Goal: Find contact information: Find contact information

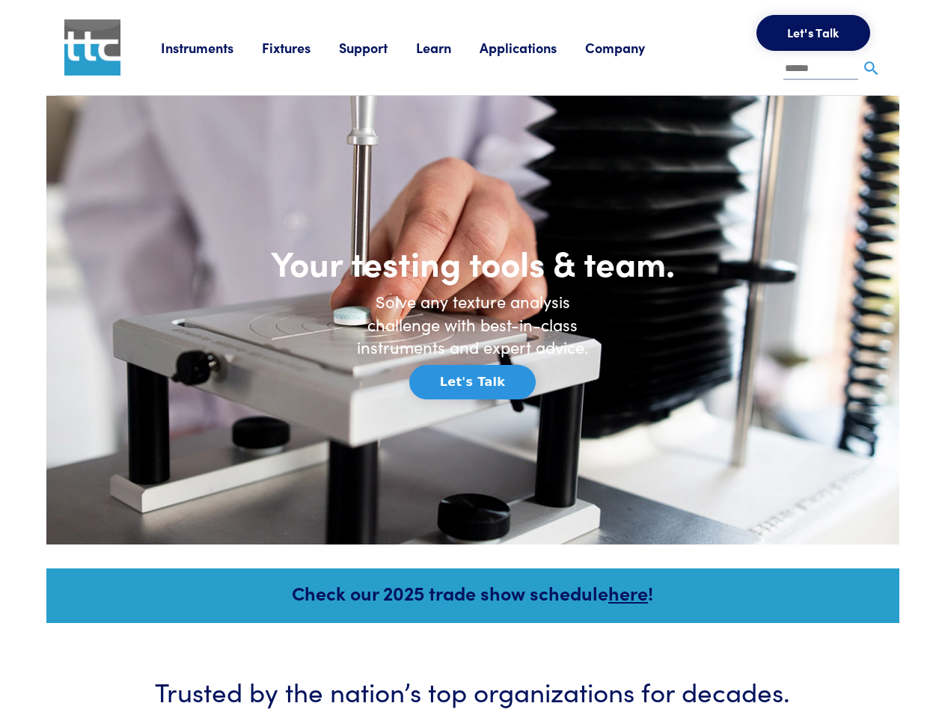
click at [472, 359] on h6 "Solve any texture analysis challenge with best-in-class instruments and expert …" at bounding box center [473, 324] width 254 height 69
click at [212, 47] on link "Instruments" at bounding box center [211, 47] width 101 height 19
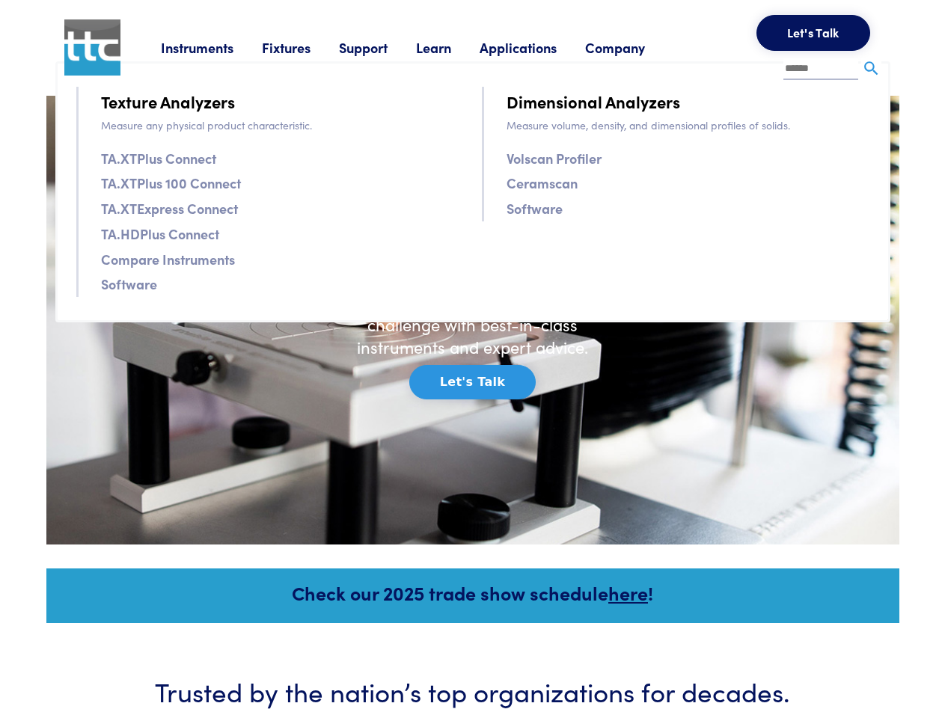
click at [302, 47] on link "Fixtures" at bounding box center [300, 47] width 77 height 19
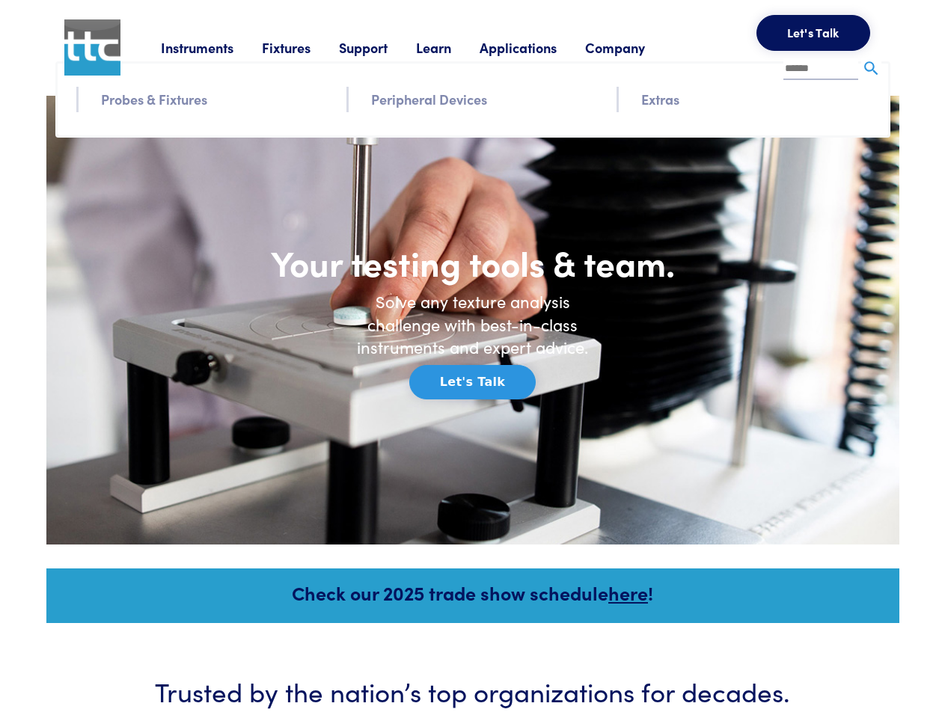
click at [380, 47] on link "Support" at bounding box center [377, 47] width 77 height 19
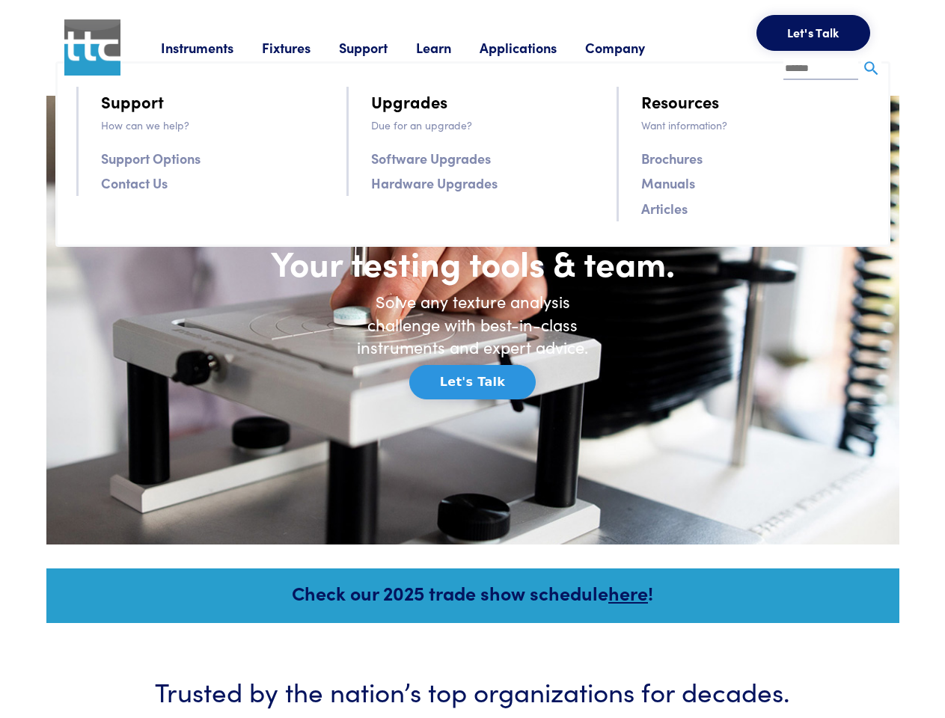
click at [452, 47] on link "Learn" at bounding box center [448, 47] width 64 height 19
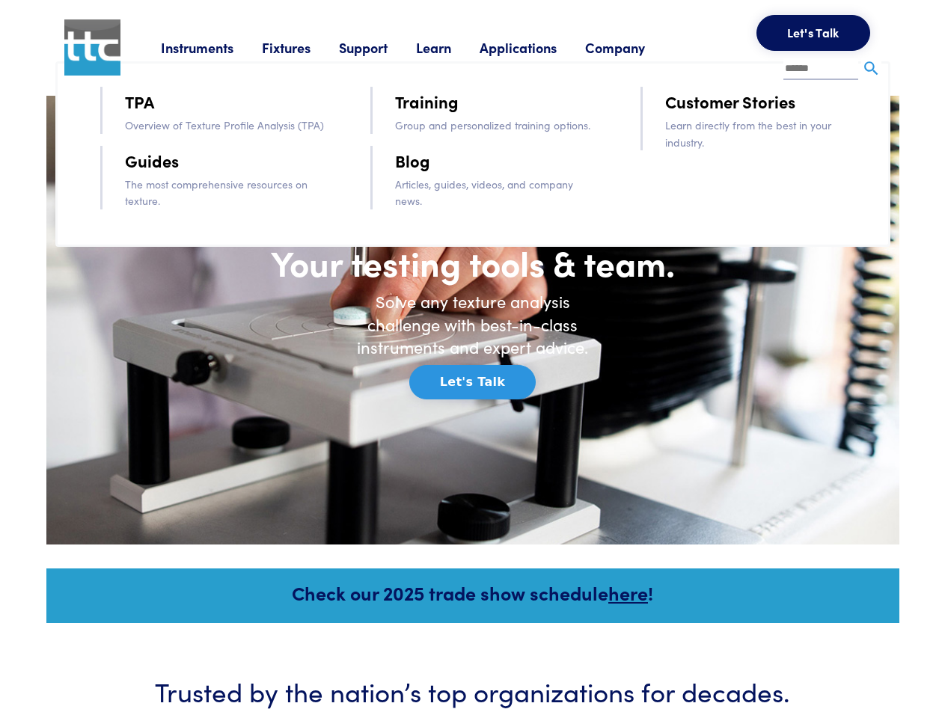
click at [538, 47] on link "Applications" at bounding box center [531, 47] width 105 height 19
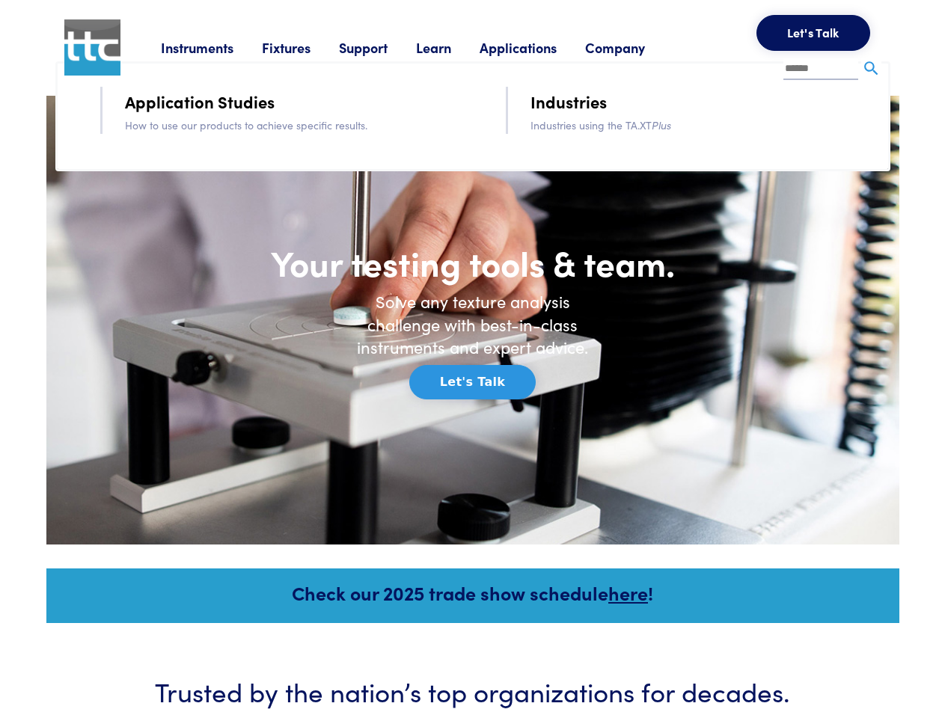
click at [634, 47] on link "Company" at bounding box center [629, 47] width 88 height 19
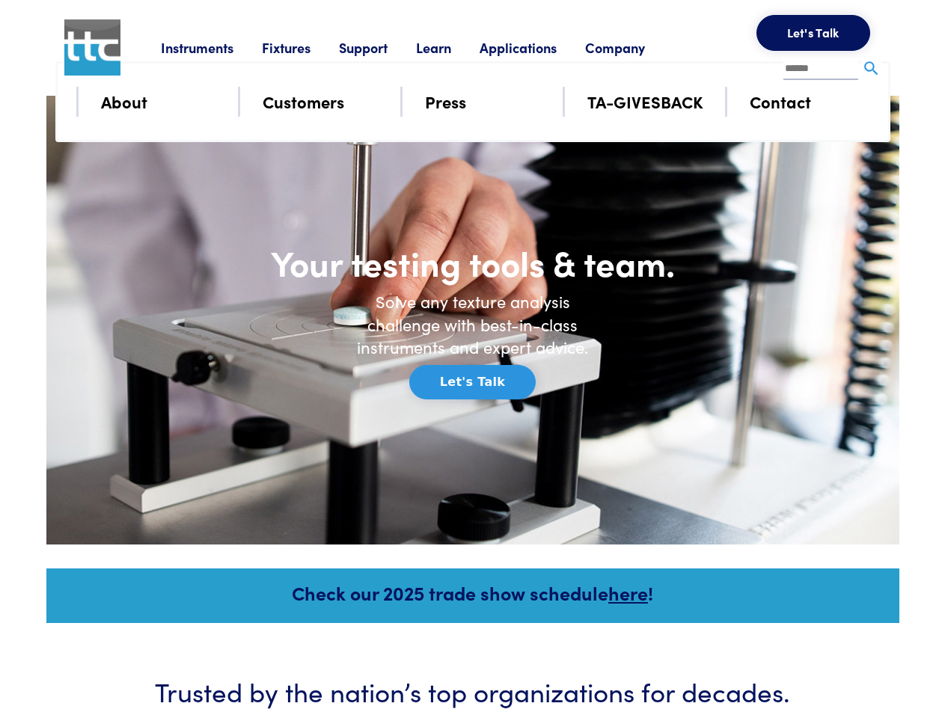
click at [813, 33] on button "Let's Talk" at bounding box center [813, 33] width 114 height 36
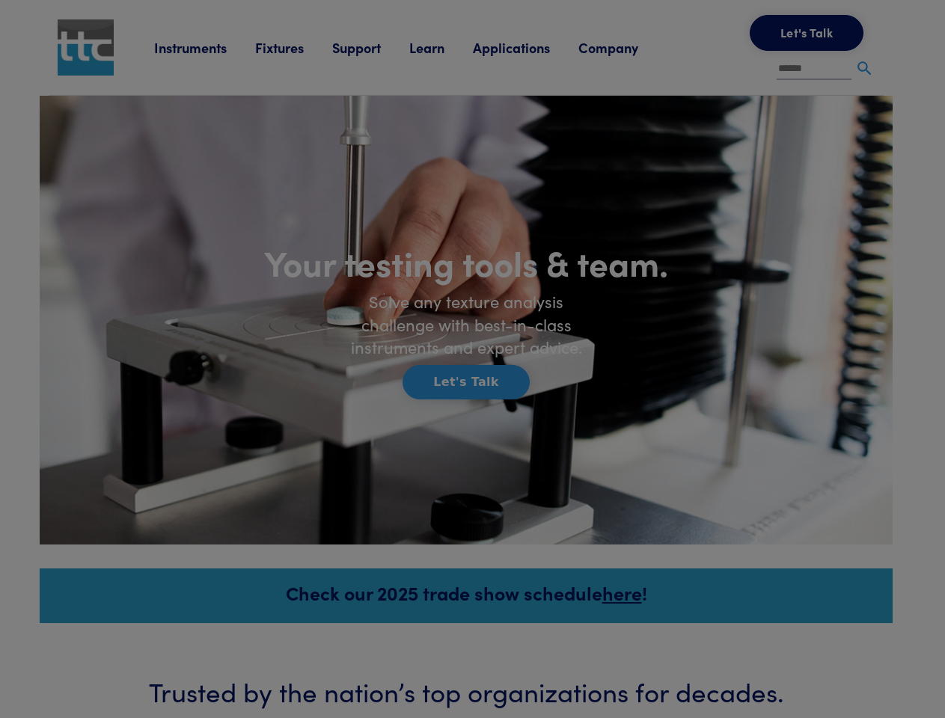
click at [0, 0] on div "**********" at bounding box center [0, 0] width 0 height 0
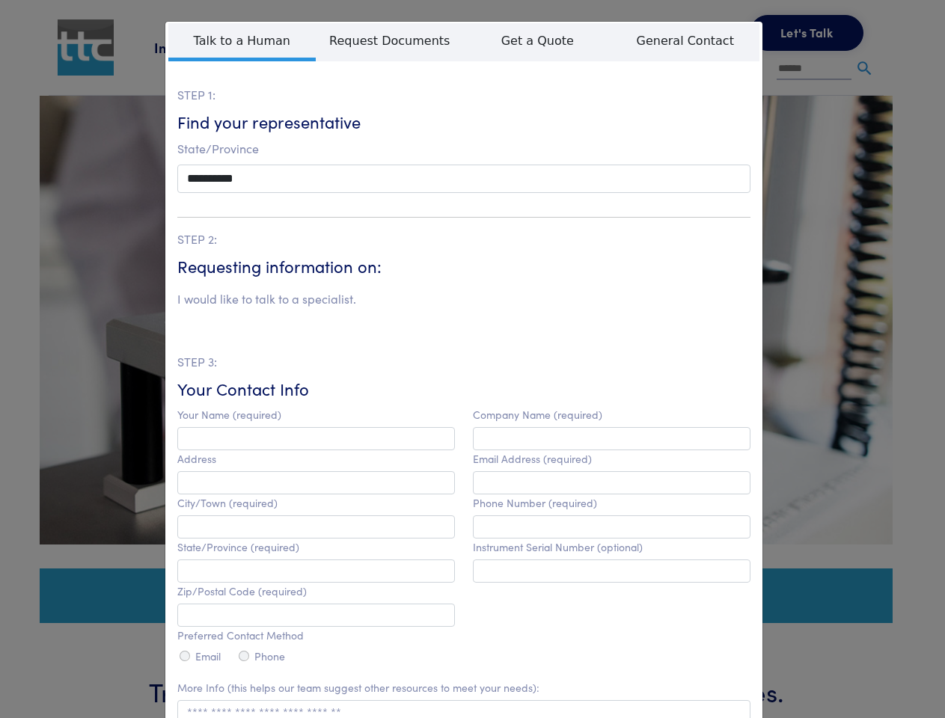
click at [473, 408] on label "Company Name (required)" at bounding box center [537, 414] width 129 height 13
